Goal: Information Seeking & Learning: Learn about a topic

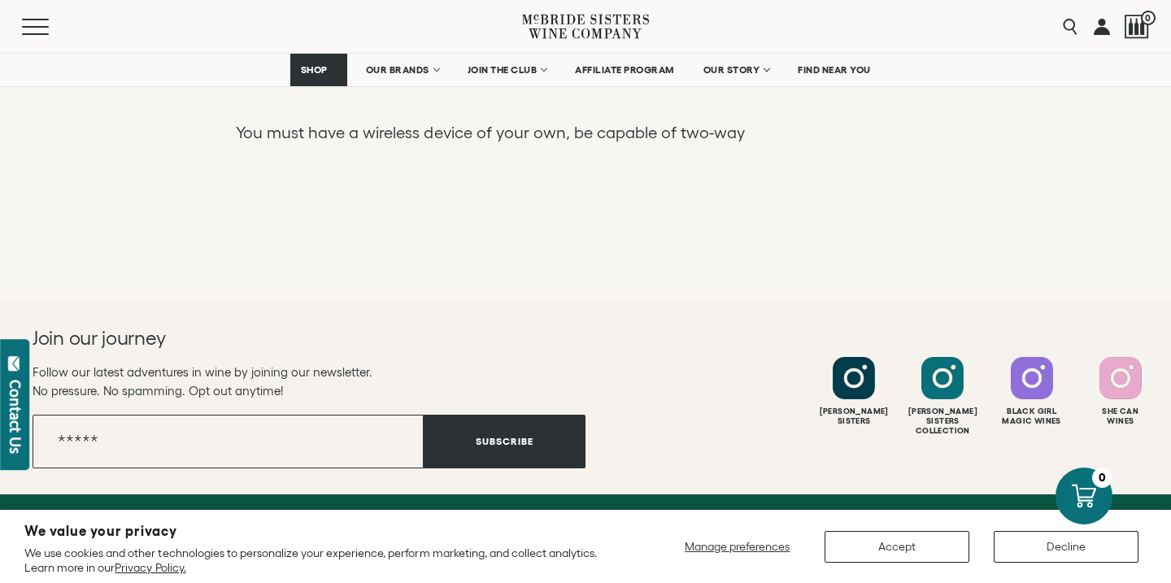
scroll to position [4167, 0]
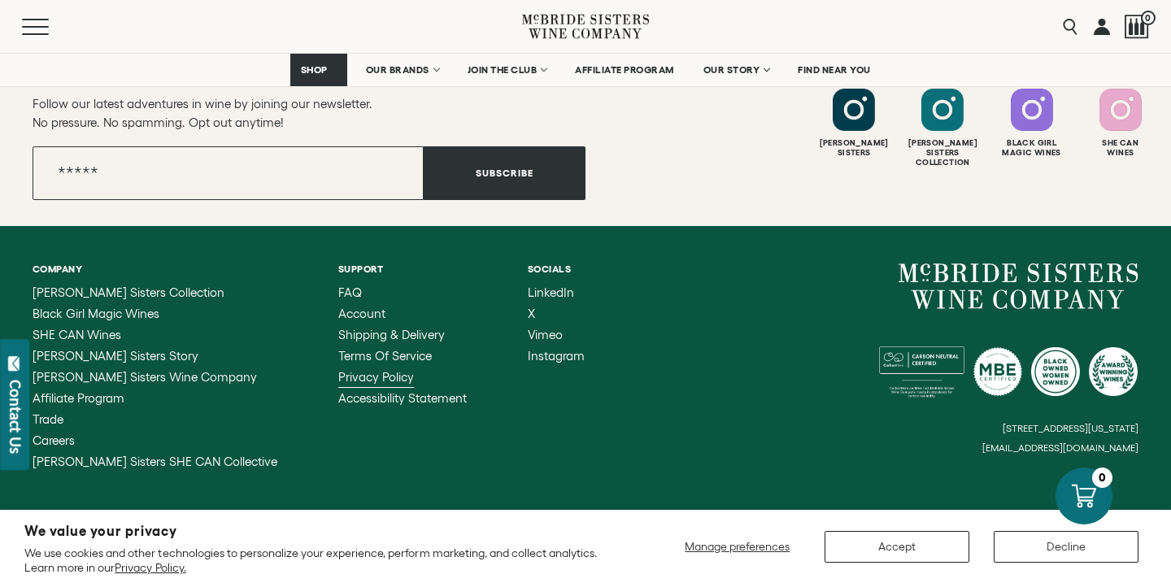
click at [338, 370] on span "Privacy Policy" at bounding box center [376, 377] width 76 height 14
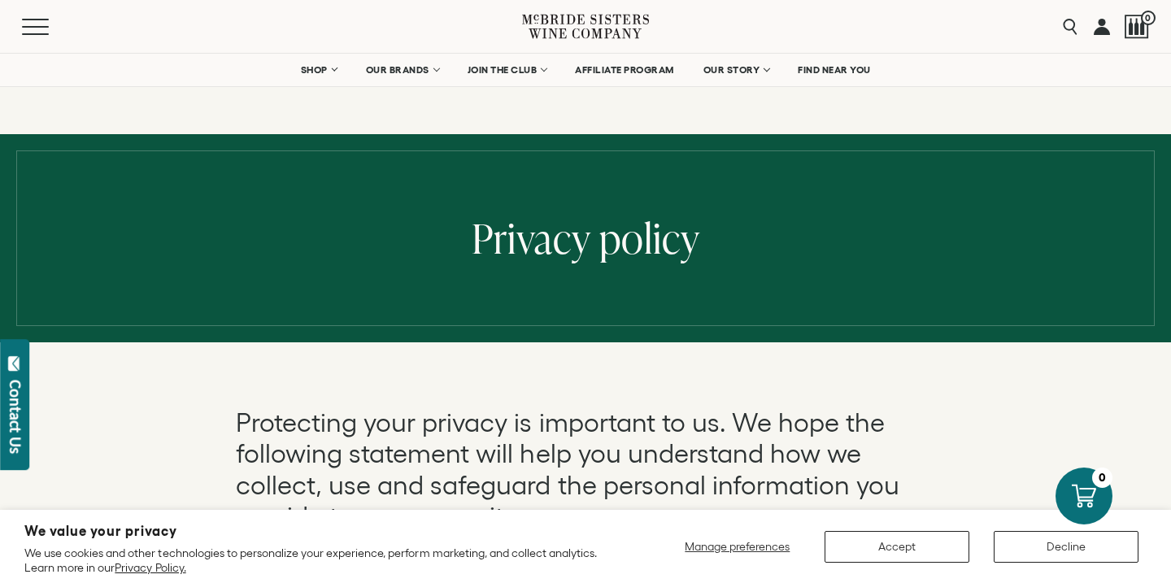
drag, startPoint x: 469, startPoint y: 242, endPoint x: 706, endPoint y: 241, distance: 237.5
click at [706, 241] on div "Privacy policy" at bounding box center [585, 238] width 1171 height 208
drag, startPoint x: 464, startPoint y: 230, endPoint x: 621, endPoint y: 228, distance: 157.0
click at [626, 229] on div "Privacy policy" at bounding box center [585, 238] width 1171 height 208
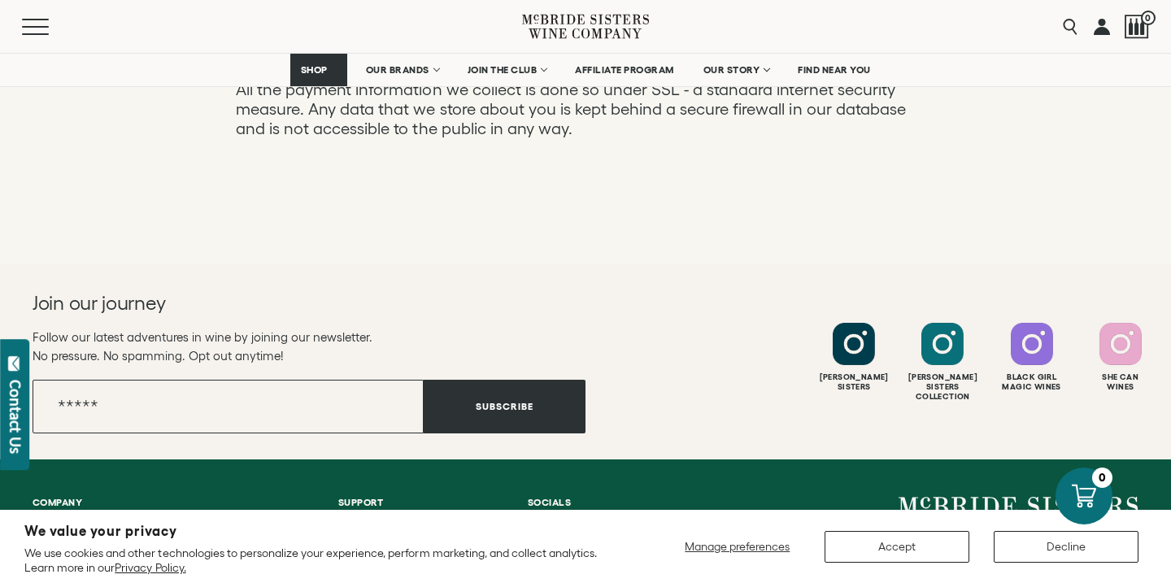
scroll to position [2086, 0]
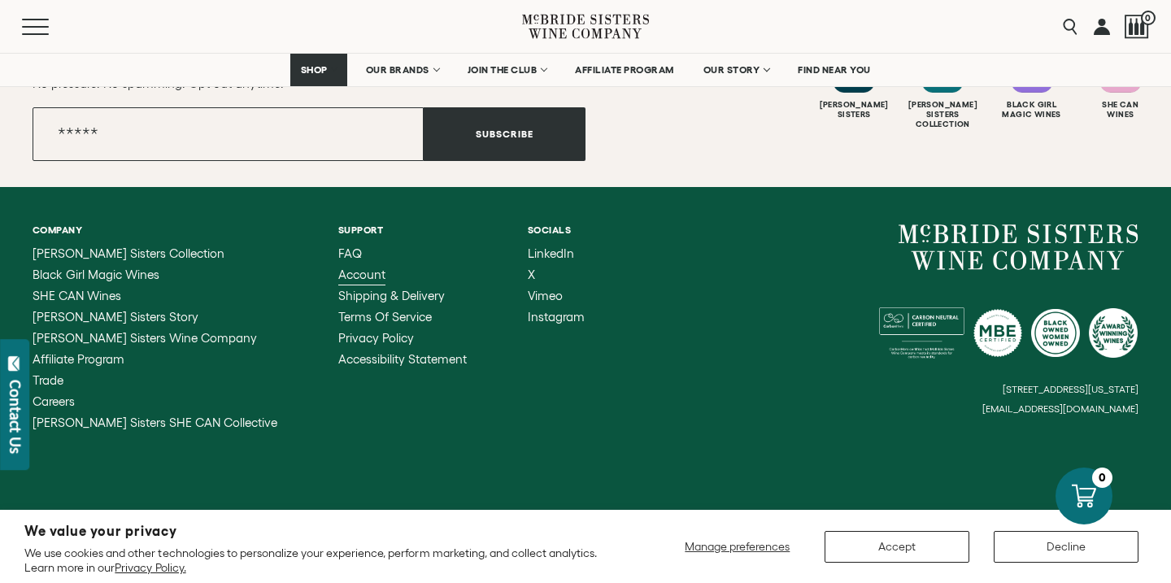
click at [338, 276] on span "Account" at bounding box center [361, 275] width 47 height 14
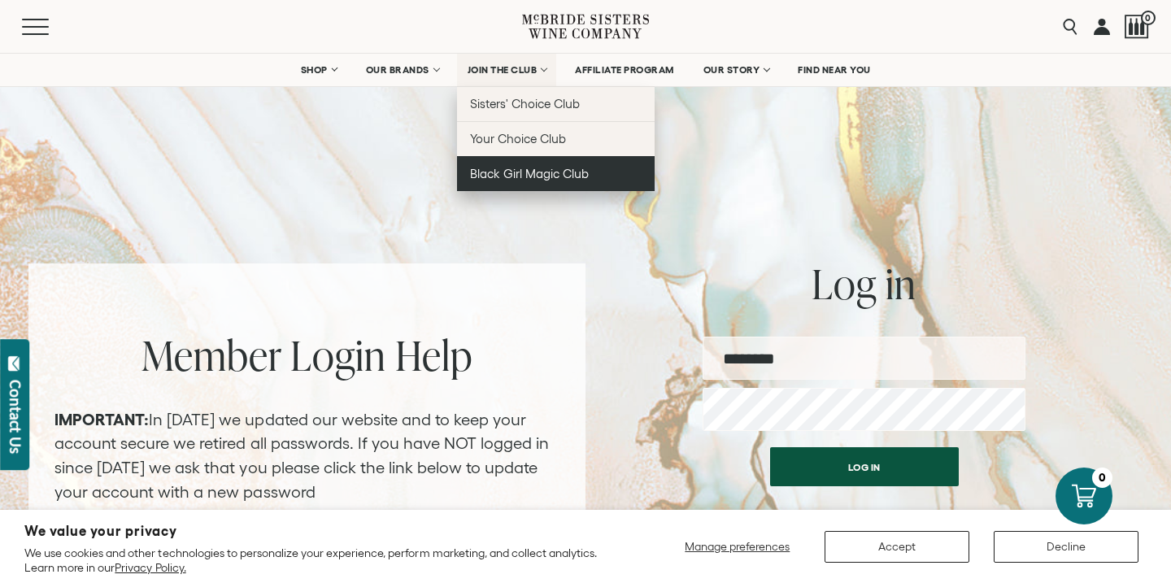
click at [514, 180] on span "Black Girl Magic Club" at bounding box center [529, 174] width 119 height 14
